Goal: Task Accomplishment & Management: Complete application form

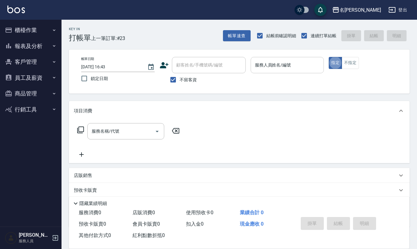
click at [277, 72] on div "服務人員姓名/編號" at bounding box center [288, 65] width 74 height 16
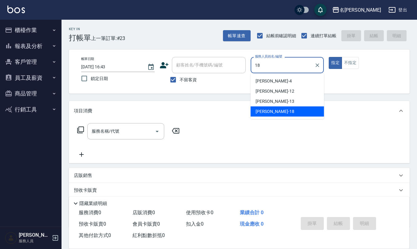
type input "[PERSON_NAME]-18"
type button "true"
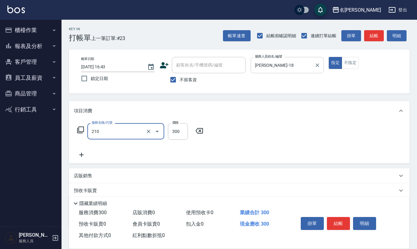
type input "[PERSON_NAME]洗髮精(210)"
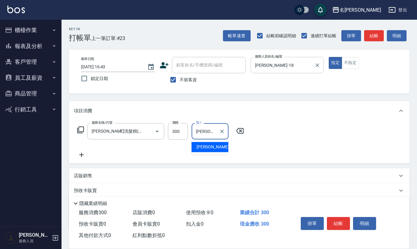
type input "[PERSON_NAME]-33"
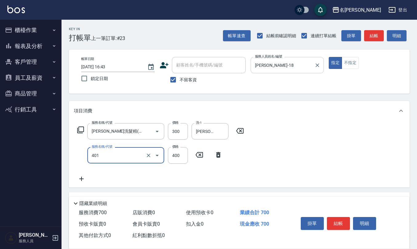
type input "剪髮(401)"
type input "350"
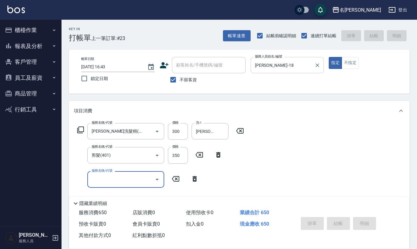
type input "[DATE] 17:42"
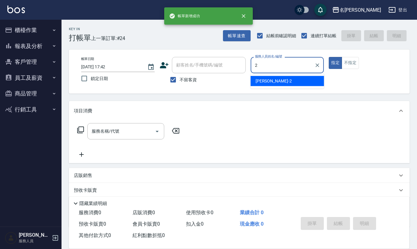
type input "[PERSON_NAME]-2"
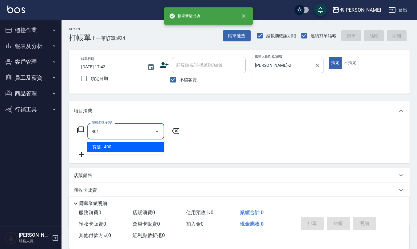
type input "剪髮(401)"
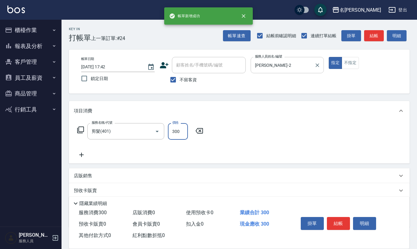
type input "300"
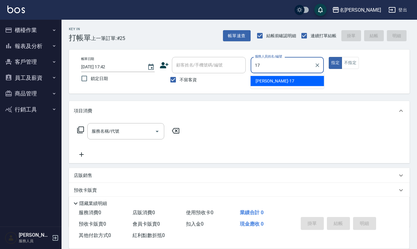
type input "[PERSON_NAME]-17"
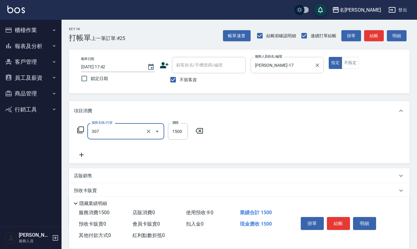
type input "EF麥拉寧燙髮1500(307)"
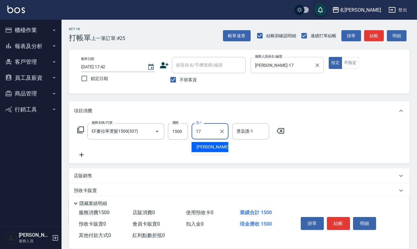
type input "[PERSON_NAME]-17"
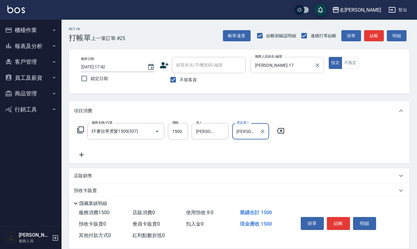
type input "[PERSON_NAME]-17"
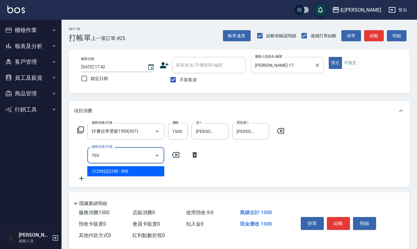
type input "(1236)設計師(703)"
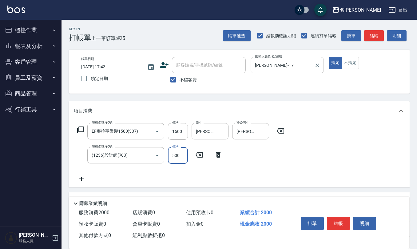
type input "500"
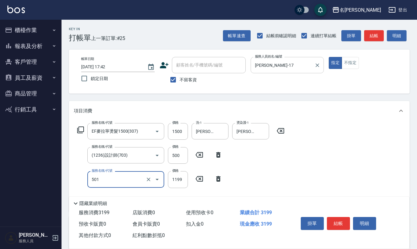
type input "染髮(501)"
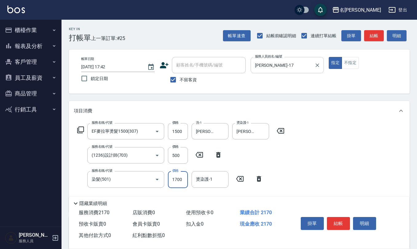
type input "1700"
type input "[PERSON_NAME]-17"
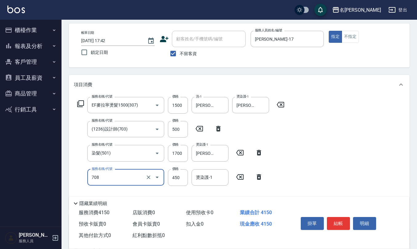
scroll to position [41, 0]
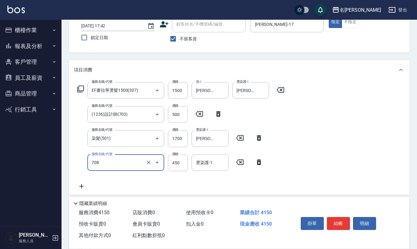
type input "松島舞鶴450(708)"
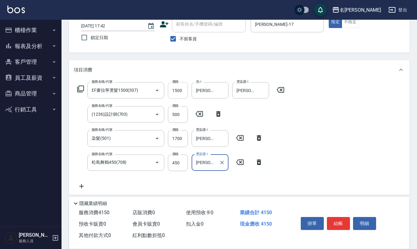
type input "[PERSON_NAME]-17"
click at [183, 94] on input "1500" at bounding box center [178, 90] width 20 height 17
type input "0"
type input "500"
click at [174, 96] on input "0" at bounding box center [178, 90] width 20 height 17
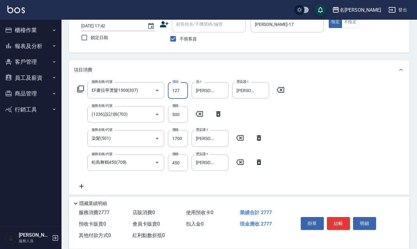
type input "1275"
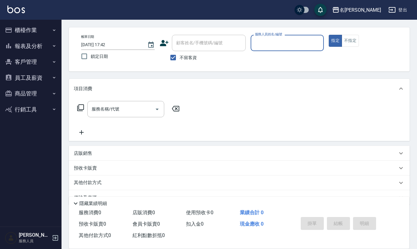
scroll to position [0, 0]
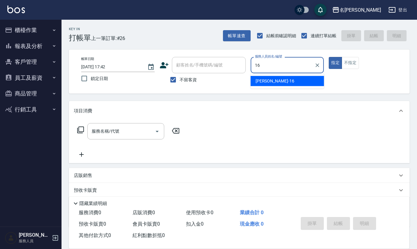
type input "[PERSON_NAME]-16"
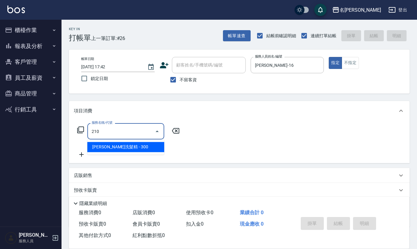
type input "[PERSON_NAME]洗髮精(210)"
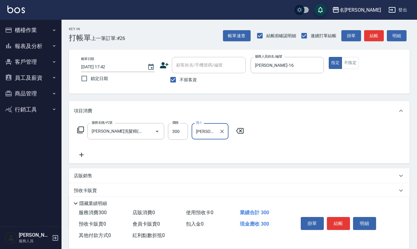
type input "[PERSON_NAME]-32"
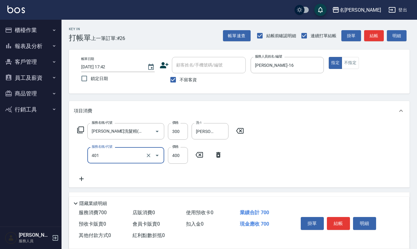
type input "剪髮(401)"
type input "400"
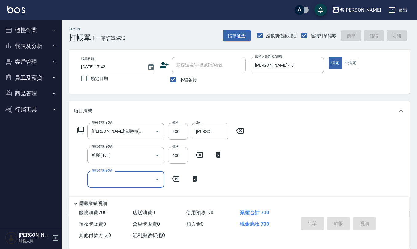
type input "[DATE] 17:43"
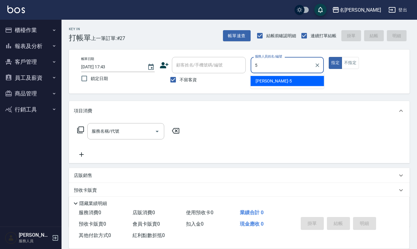
type input "[PERSON_NAME]5"
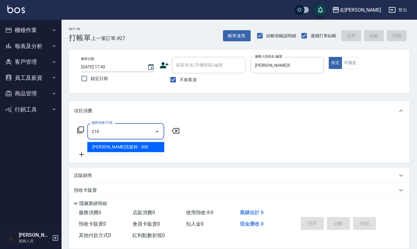
type input "[PERSON_NAME]洗髮精(210)"
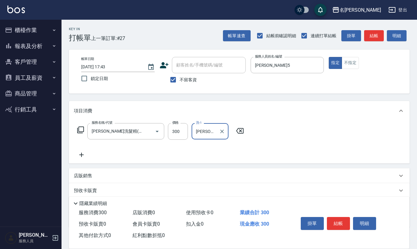
type input "[PERSON_NAME]5"
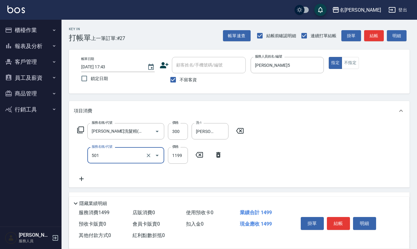
type input "染髮(501)"
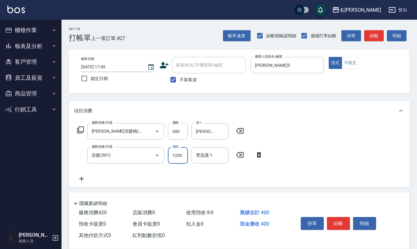
type input "1200"
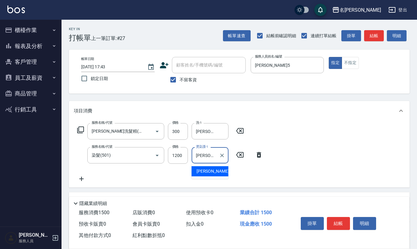
type input "[PERSON_NAME]5"
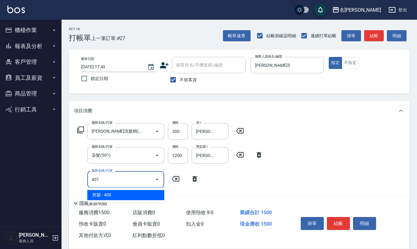
type input "剪髮(401)"
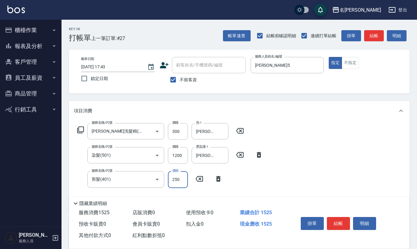
type input "250"
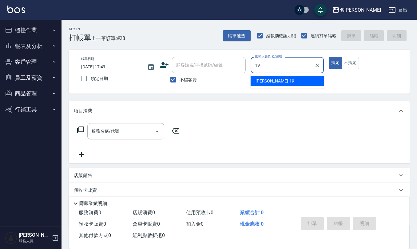
type input "[PERSON_NAME]-19"
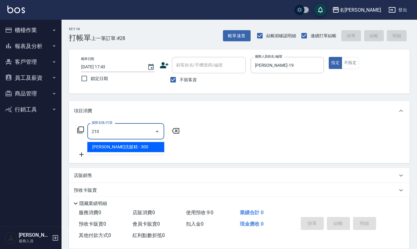
type input "[PERSON_NAME]洗髮精(210)"
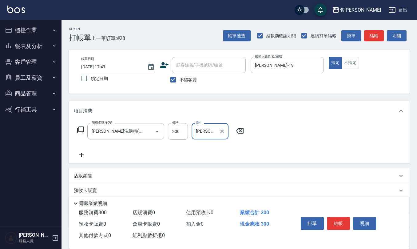
type input "[PERSON_NAME]橙-11"
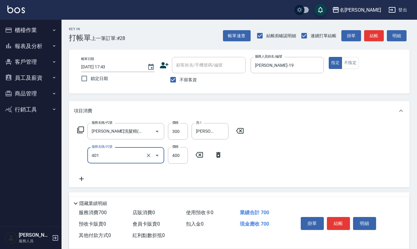
type input "剪髮(401)"
type input "500"
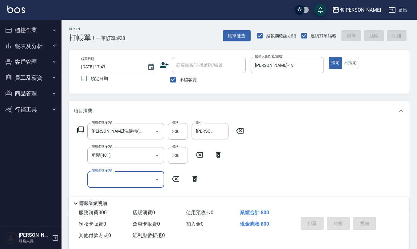
type input "[DATE] 17:55"
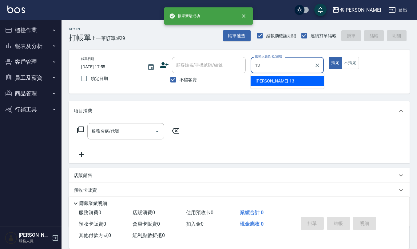
type input "[PERSON_NAME]-13"
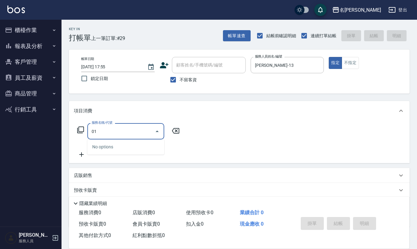
type input "0"
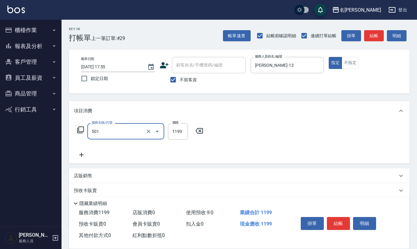
type input "染髮(501)"
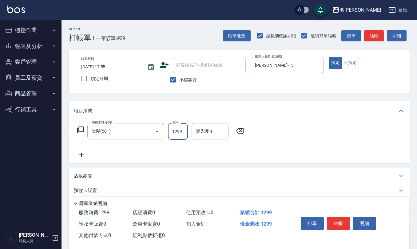
type input "1299"
type input "[PERSON_NAME]-24"
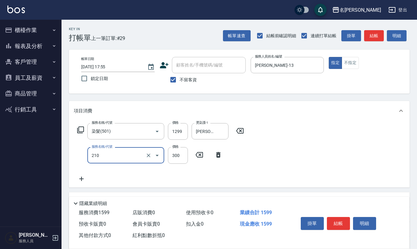
type input "[PERSON_NAME]洗髮精(210)"
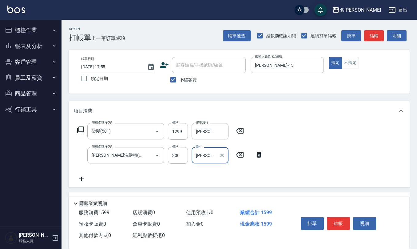
type input "[PERSON_NAME]-24"
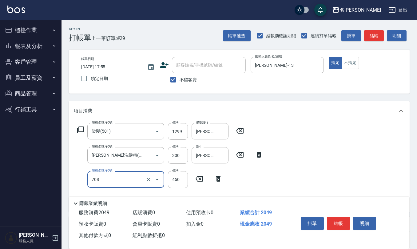
type input "松島舞鶴450(708)"
